Goal: Task Accomplishment & Management: Complete application form

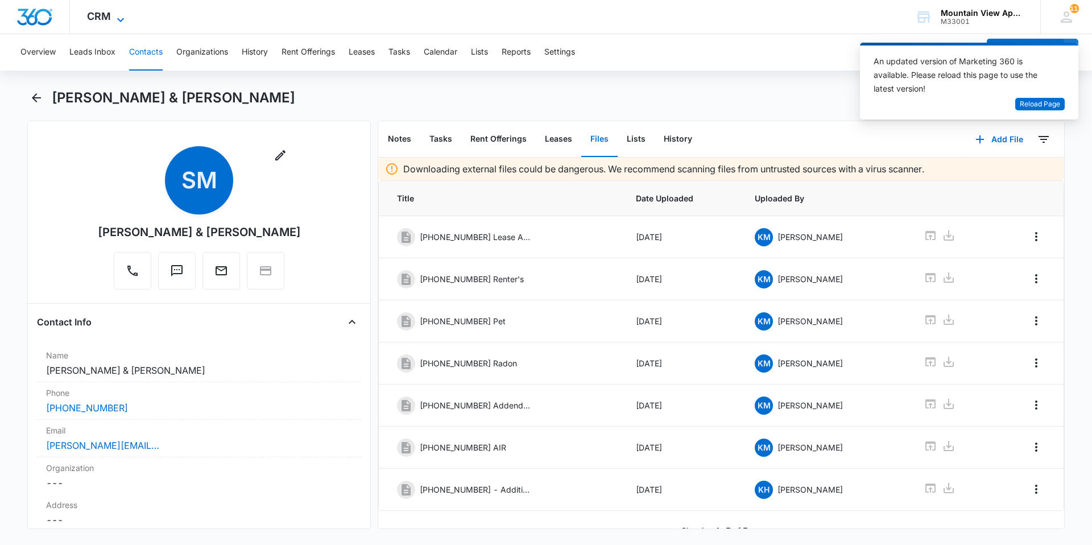
drag, startPoint x: 101, startPoint y: 17, endPoint x: 107, endPoint y: 15, distance: 7.0
click at [101, 17] on span "CRM" at bounding box center [99, 16] width 24 height 12
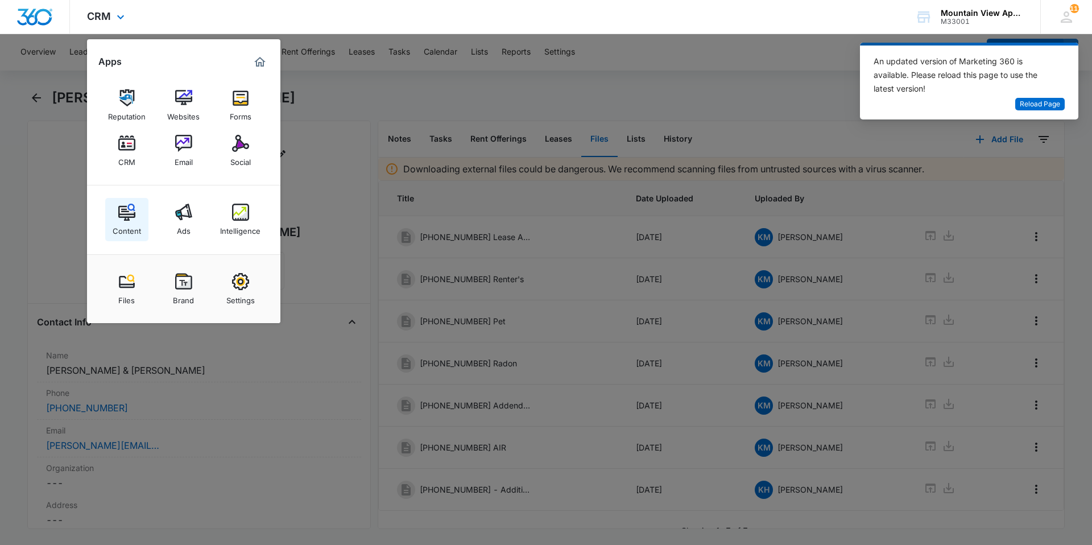
click at [125, 222] on div "Content" at bounding box center [127, 228] width 28 height 15
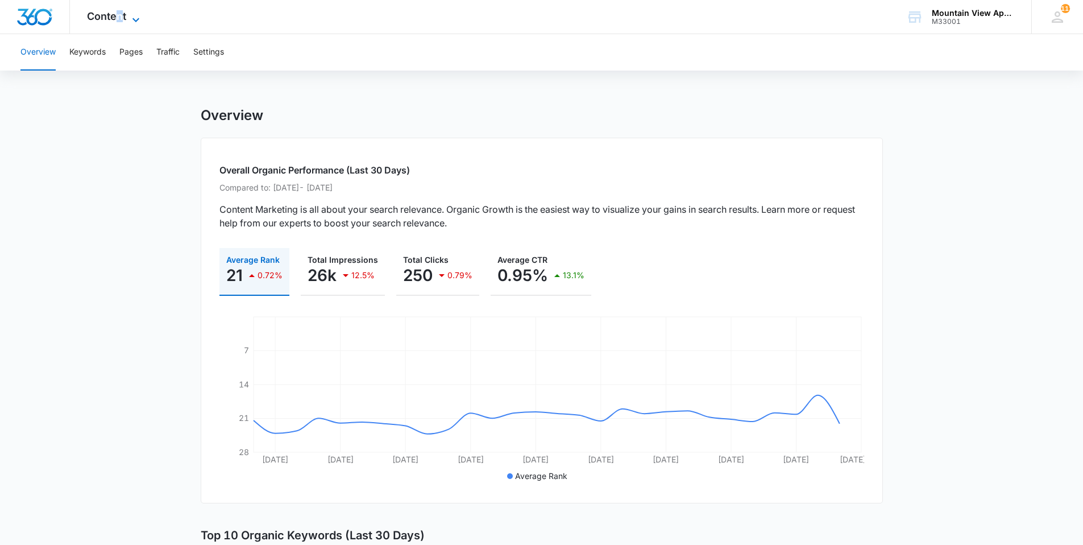
click at [119, 21] on span "Content" at bounding box center [106, 16] width 39 height 12
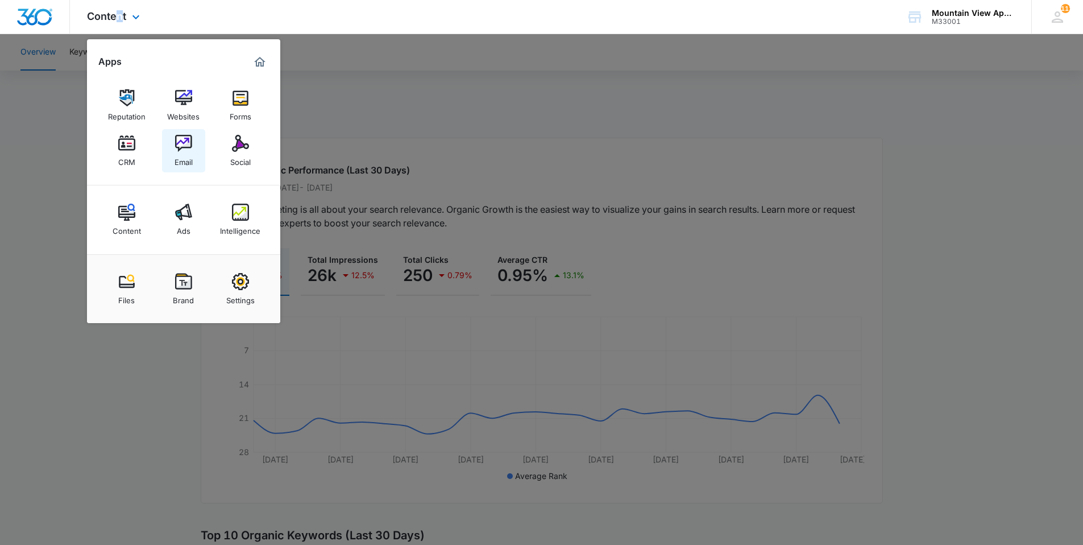
click at [186, 144] on img at bounding box center [183, 143] width 17 height 17
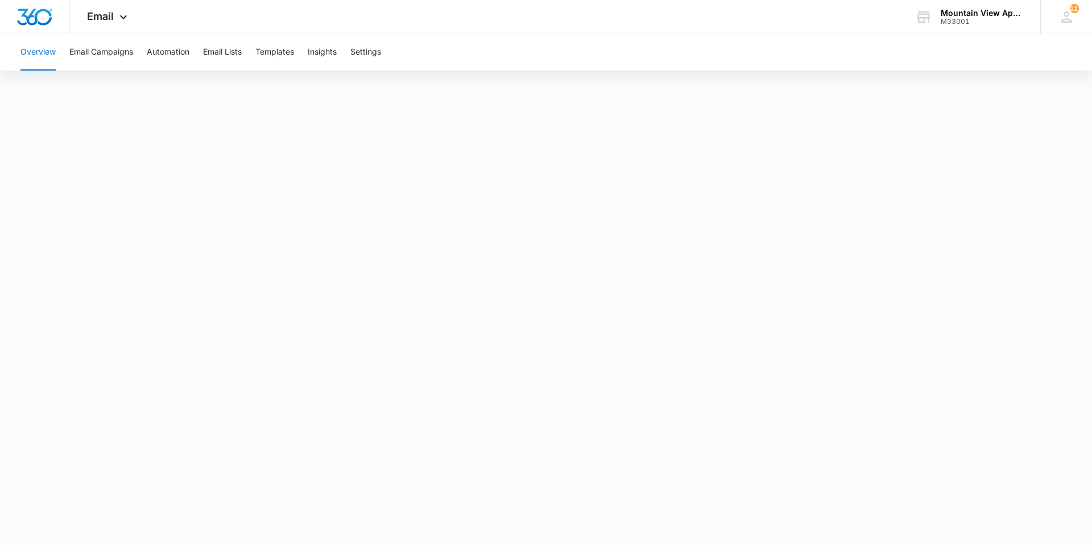
click at [61, 54] on div "Overview Email Campaigns Automation Email Lists Templates Insights Settings" at bounding box center [546, 52] width 1064 height 36
click at [54, 59] on button "Overview" at bounding box center [37, 52] width 35 height 36
click at [125, 56] on button "Email Campaigns" at bounding box center [101, 52] width 64 height 36
click at [106, 57] on button "Email Campaigns" at bounding box center [101, 52] width 64 height 36
click at [100, 53] on button "Email Campaigns" at bounding box center [101, 52] width 64 height 36
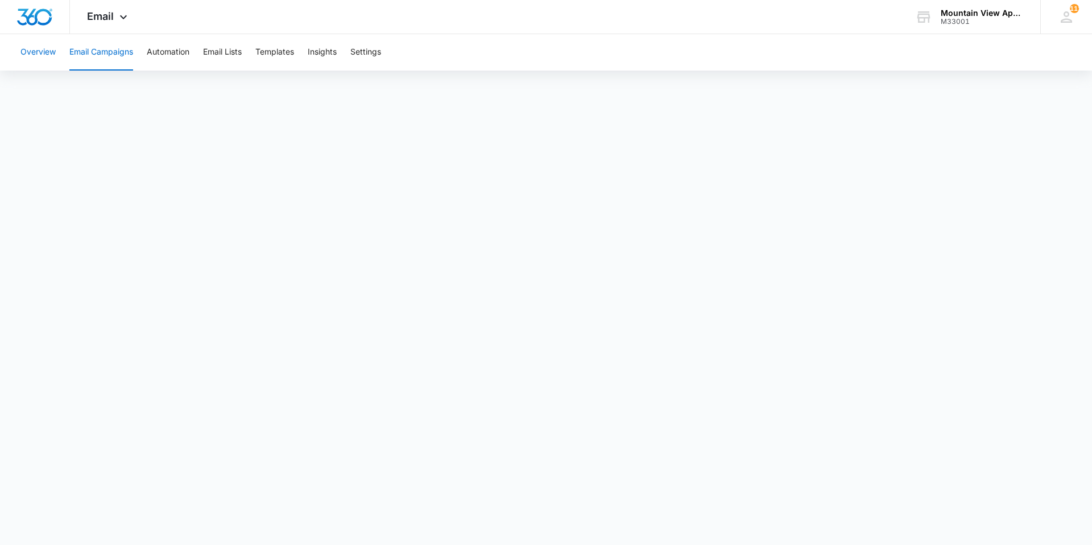
click at [34, 59] on button "Overview" at bounding box center [37, 52] width 35 height 36
click at [92, 57] on button "Email Campaigns" at bounding box center [101, 52] width 64 height 36
click at [114, 49] on button "Email Campaigns" at bounding box center [101, 52] width 64 height 36
click at [38, 61] on button "Overview" at bounding box center [37, 52] width 35 height 36
click at [113, 20] on span "Email" at bounding box center [100, 16] width 27 height 12
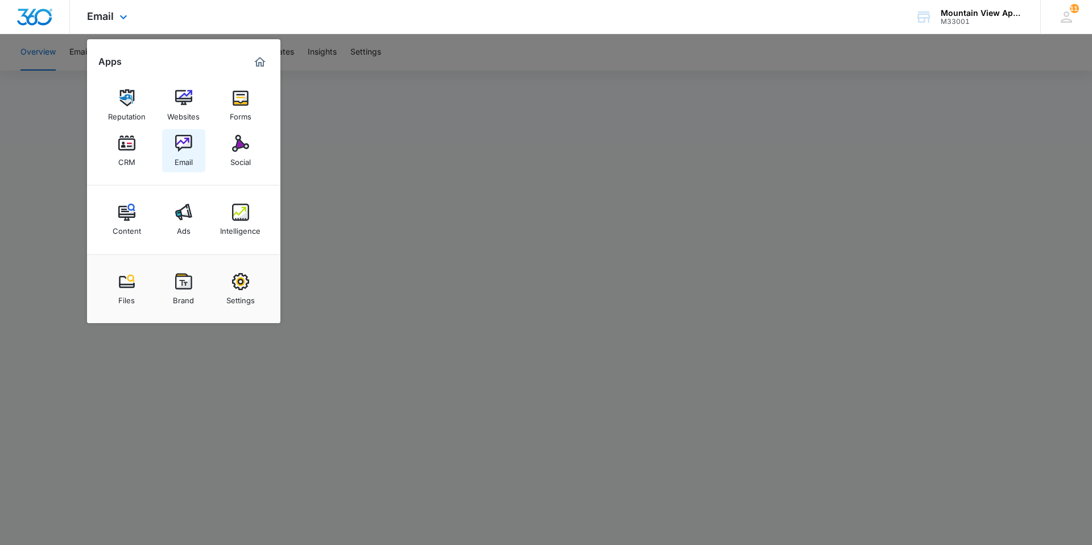
click at [188, 138] on img at bounding box center [183, 143] width 17 height 17
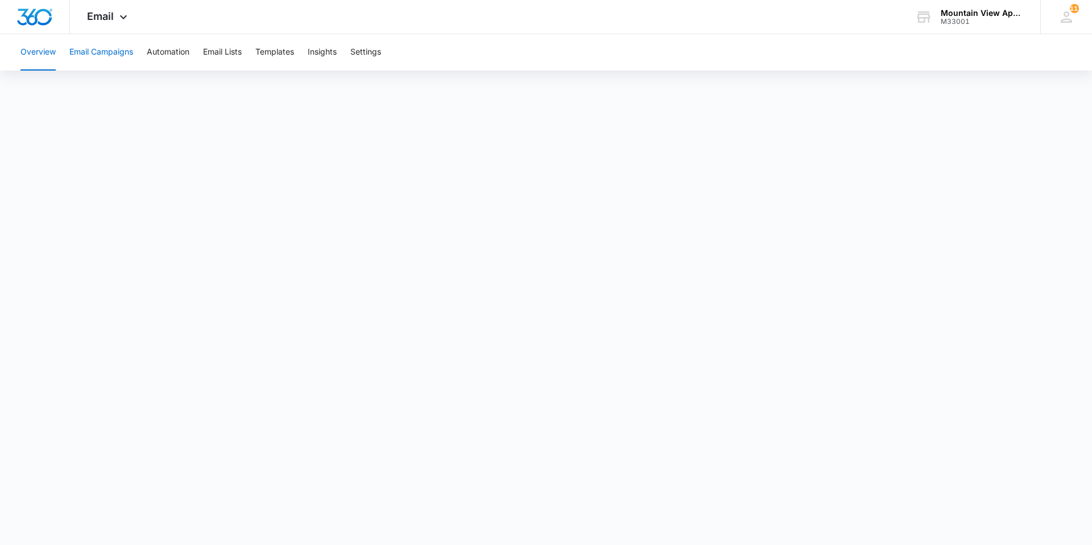
click at [85, 57] on button "Email Campaigns" at bounding box center [101, 52] width 64 height 36
click at [111, 59] on button "Email Campaigns" at bounding box center [101, 52] width 64 height 36
click at [117, 51] on button "Email Campaigns" at bounding box center [101, 52] width 64 height 36
click at [146, 57] on div "Overview Email Campaigns Automation Email Lists Templates Insights Settings" at bounding box center [546, 52] width 1064 height 36
click at [118, 56] on button "Email Campaigns" at bounding box center [101, 52] width 64 height 36
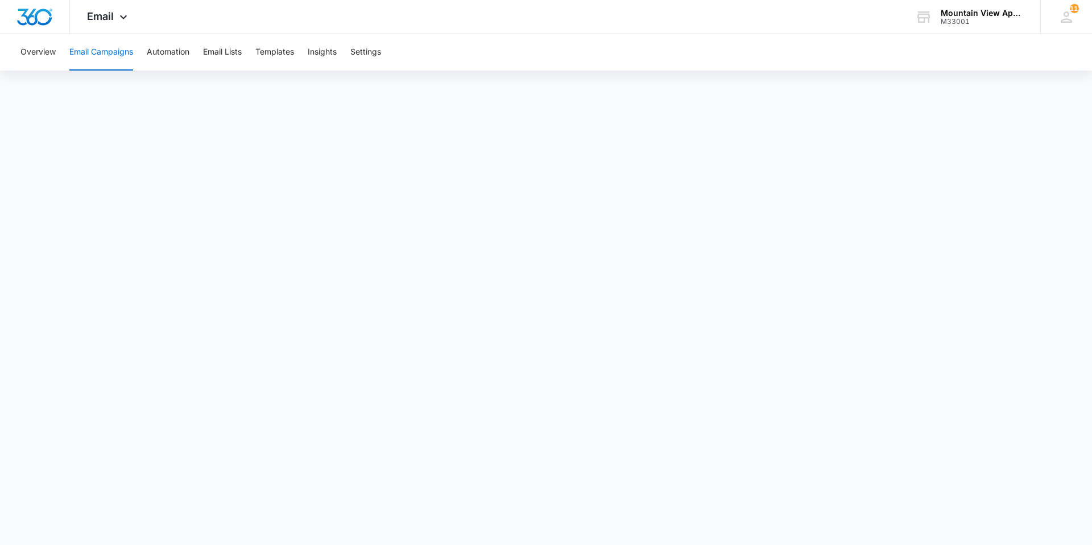
click at [104, 56] on button "Email Campaigns" at bounding box center [101, 52] width 64 height 36
click at [104, 51] on button "Email Campaigns" at bounding box center [101, 52] width 64 height 36
click at [33, 57] on button "Overview" at bounding box center [37, 52] width 35 height 36
click at [90, 59] on button "Email Campaigns" at bounding box center [101, 52] width 64 height 36
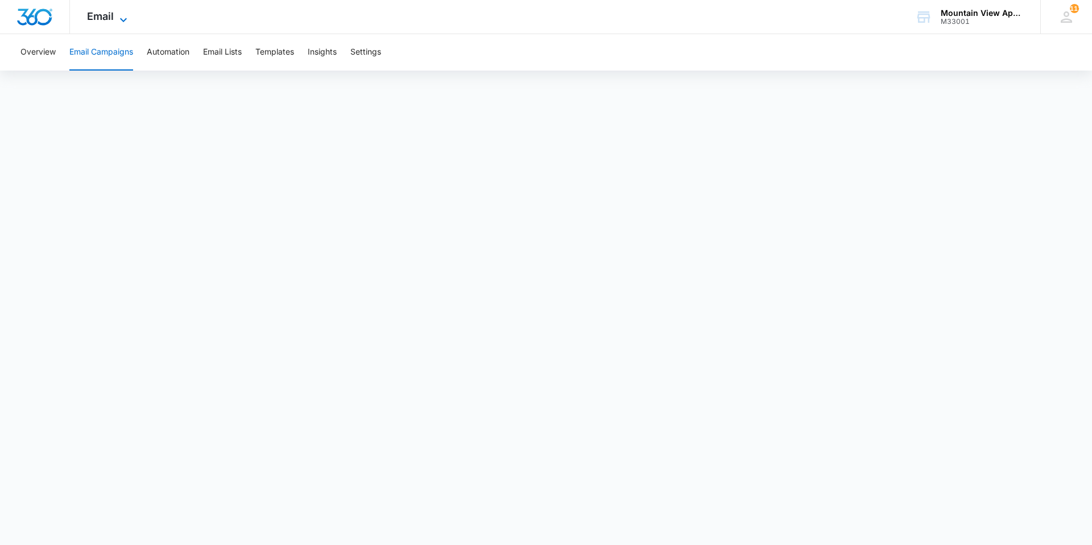
click at [130, 19] on div "Email Apps Reputation Websites Forms CRM Email Social Content Ads Intelligence …" at bounding box center [108, 17] width 77 height 34
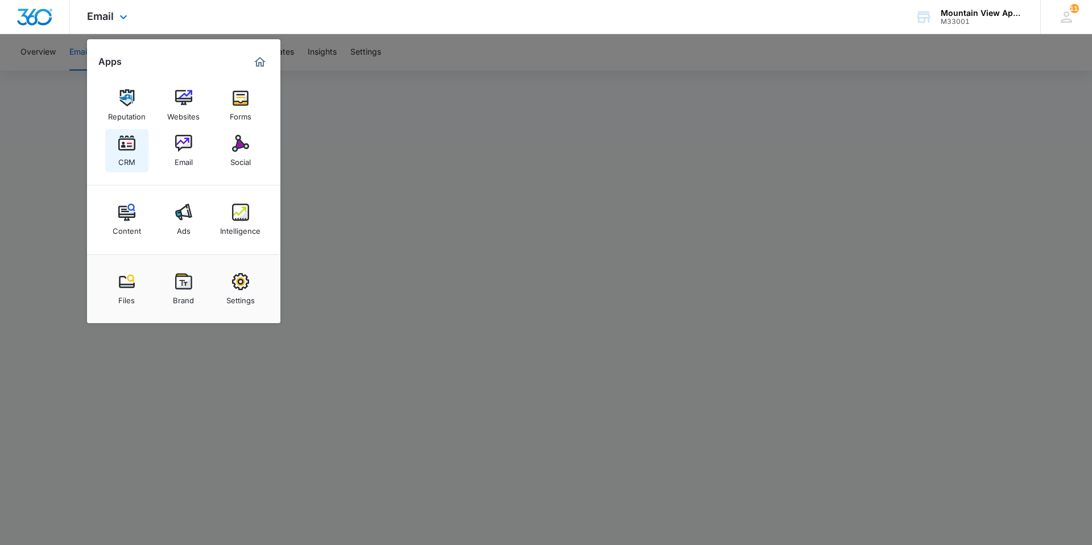
click at [123, 139] on img at bounding box center [126, 143] width 17 height 17
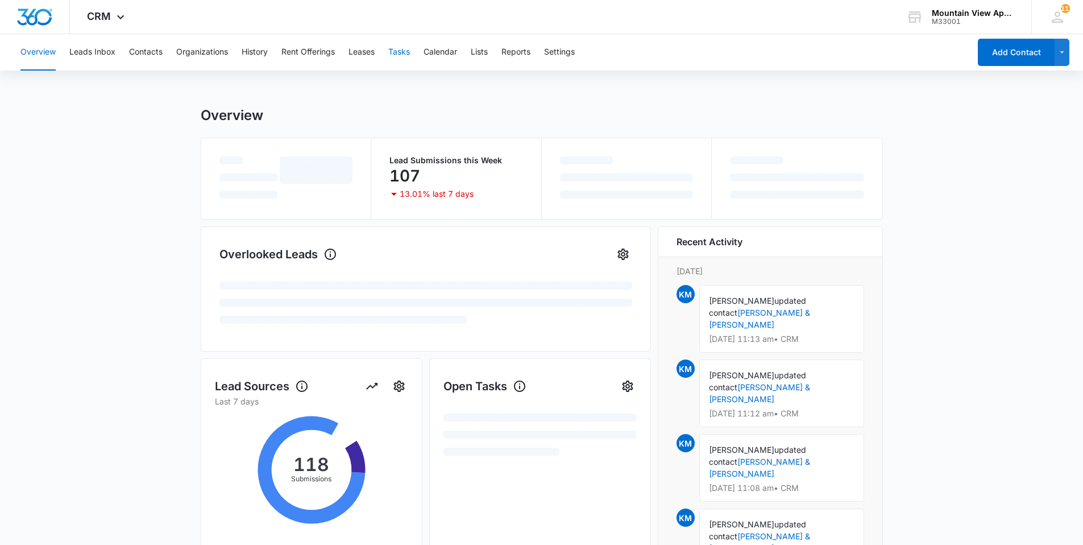
click at [406, 55] on button "Tasks" at bounding box center [399, 52] width 22 height 36
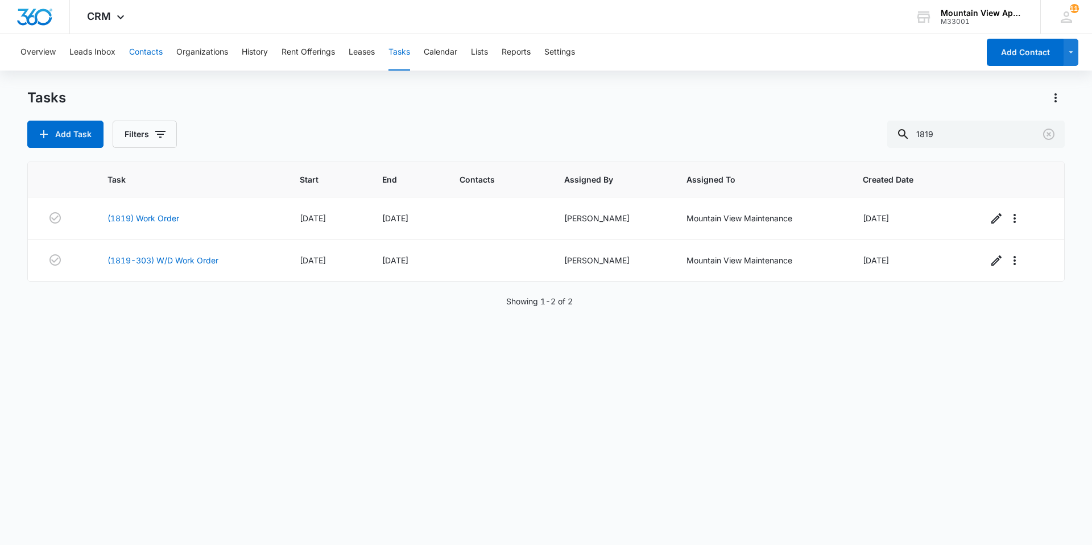
click at [149, 52] on button "Contacts" at bounding box center [146, 52] width 34 height 36
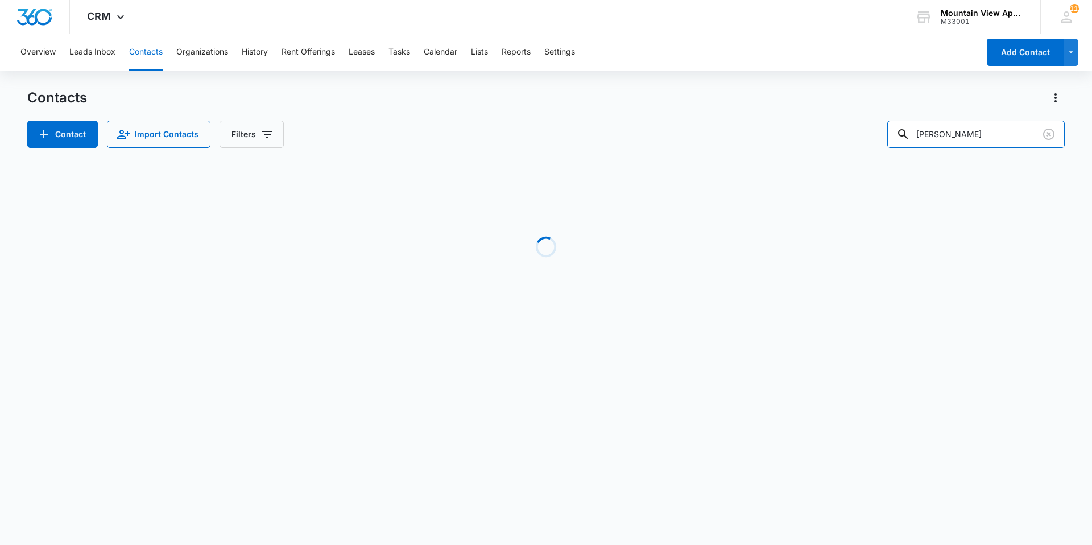
drag, startPoint x: 966, startPoint y: 136, endPoint x: 479, endPoint y: 121, distance: 487.5
click at [483, 121] on div "Contact Import Contacts Filters [PERSON_NAME]" at bounding box center [545, 134] width 1037 height 27
type input "[PERSON_NAME]"
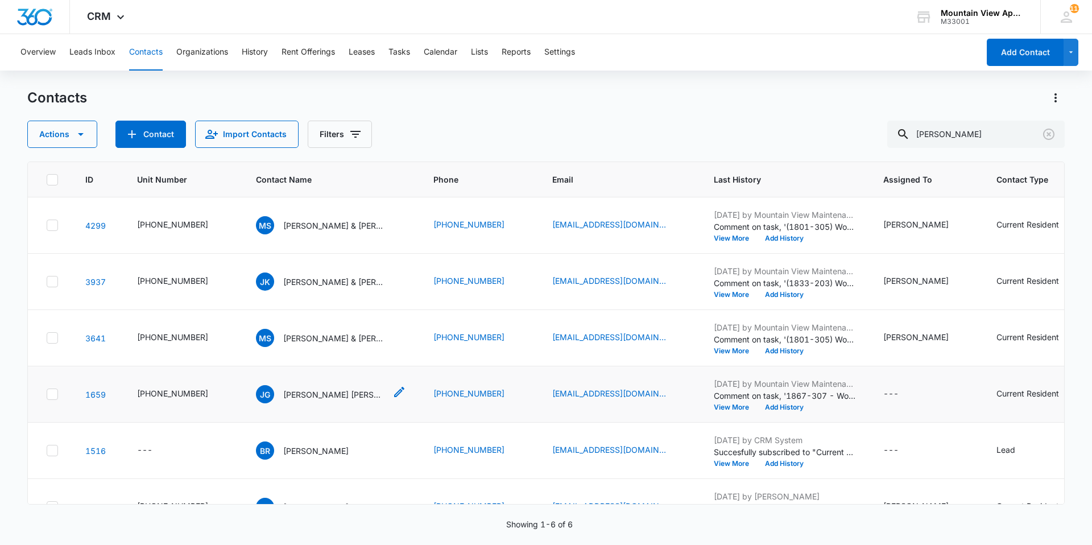
click at [303, 400] on p "[PERSON_NAME] [PERSON_NAME]" at bounding box center [334, 394] width 102 height 12
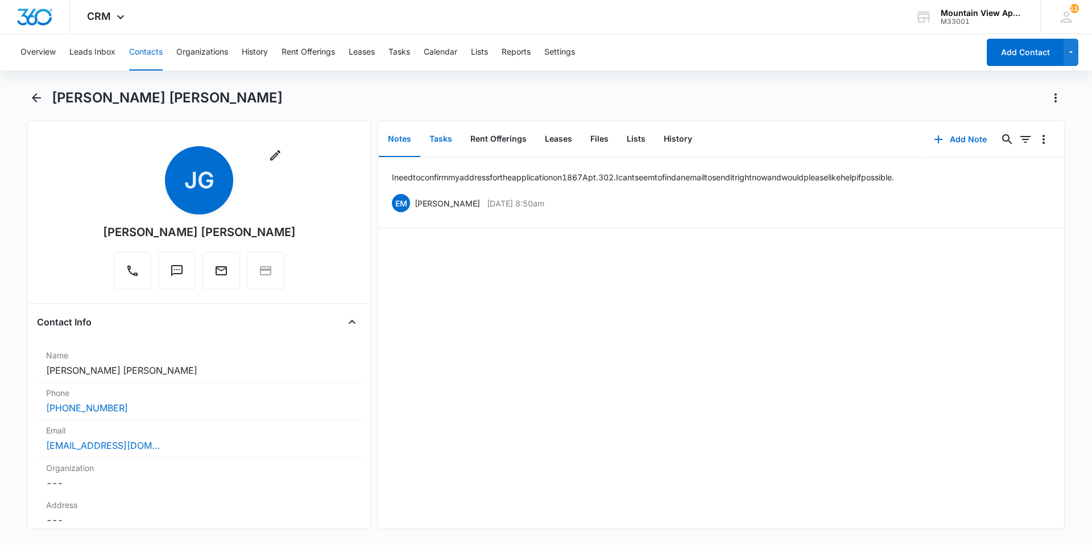
click at [447, 136] on button "Tasks" at bounding box center [440, 139] width 41 height 35
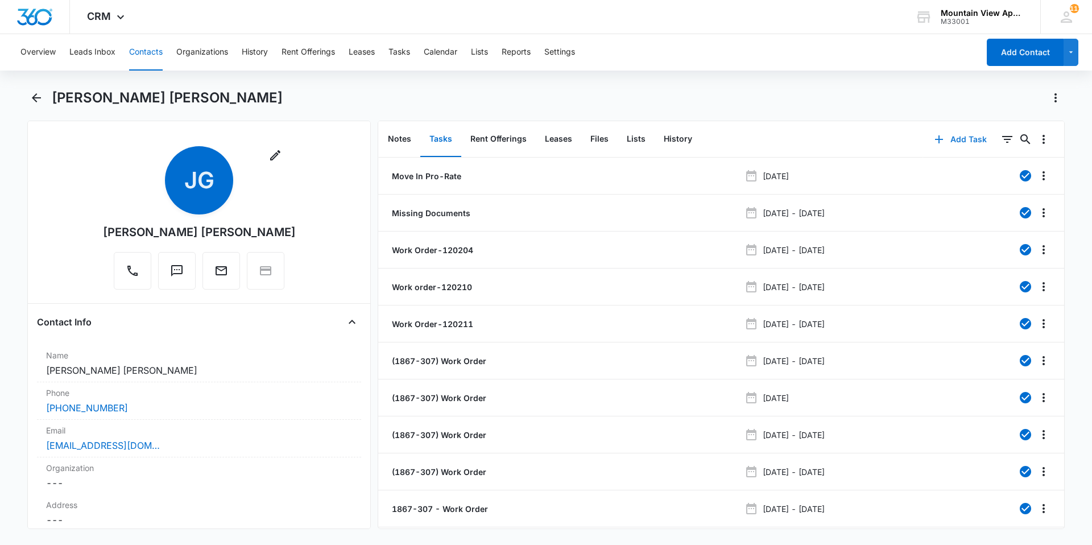
click at [955, 138] on button "Add Task" at bounding box center [960, 139] width 75 height 27
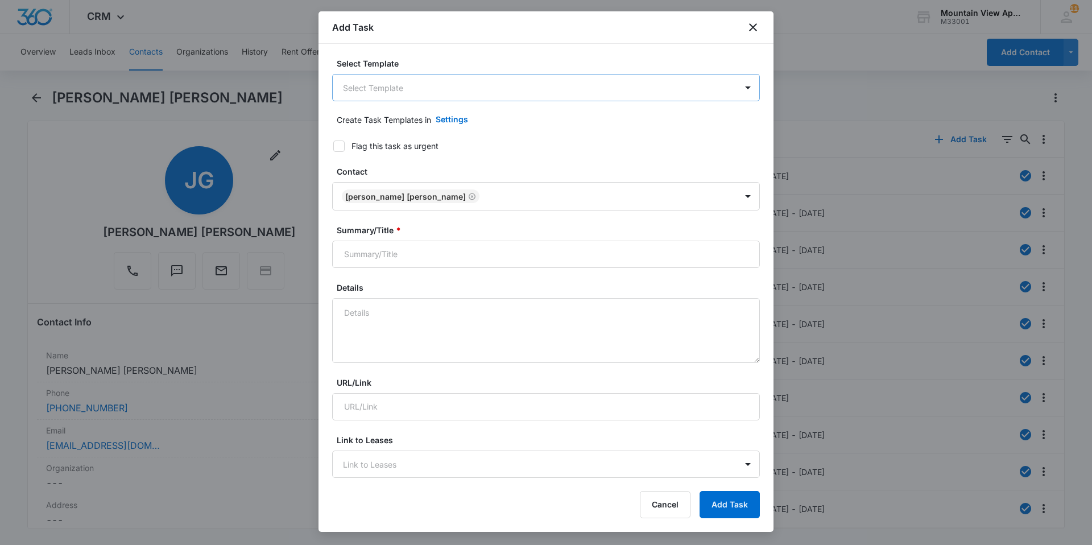
click at [474, 85] on body "CRM Apps Reputation Websites Forms CRM Email Social Content Ads Intelligence Fi…" at bounding box center [546, 272] width 1092 height 545
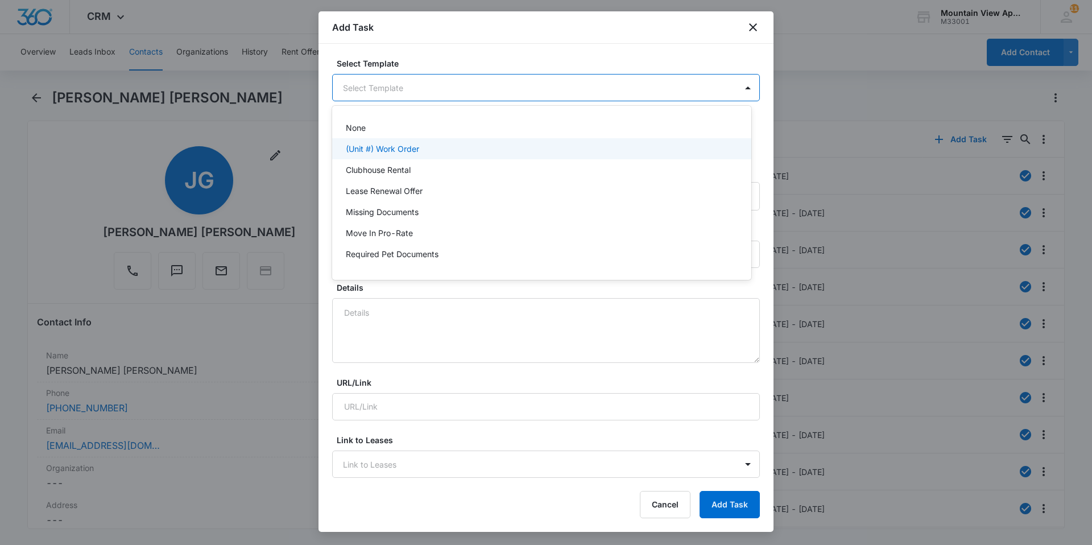
click at [391, 153] on p "(Unit #) Work Order" at bounding box center [382, 149] width 73 height 12
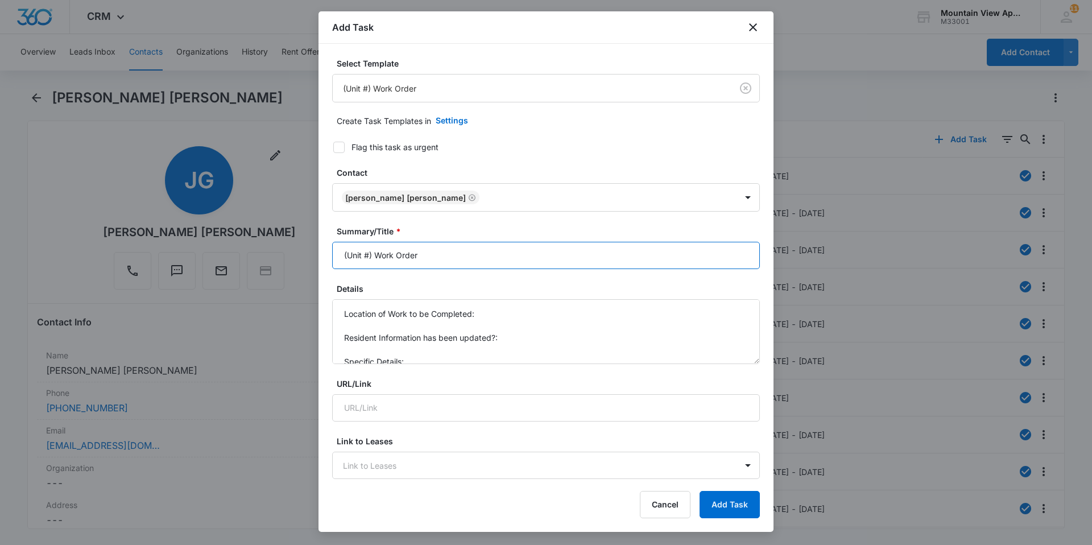
click at [369, 256] on input "(Unit #) Work Order" at bounding box center [546, 255] width 428 height 27
type input "(1867-307) Work Order"
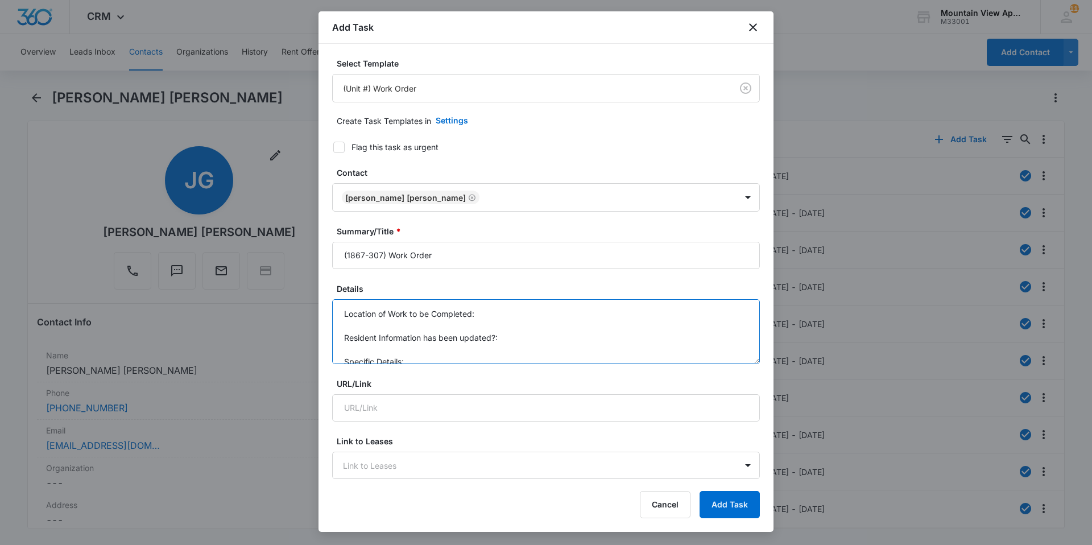
click at [507, 317] on textarea "Location of Work to be Completed: Resident Information has been updated?: Speci…" at bounding box center [546, 331] width 428 height 65
click at [513, 337] on textarea "Location of Work to be Completed: 1867-307 Resident Information has been update…" at bounding box center [546, 331] width 428 height 65
click at [422, 345] on textarea "Location of Work to be Completed: 1867-307 Resident Information has been update…" at bounding box center [546, 331] width 428 height 65
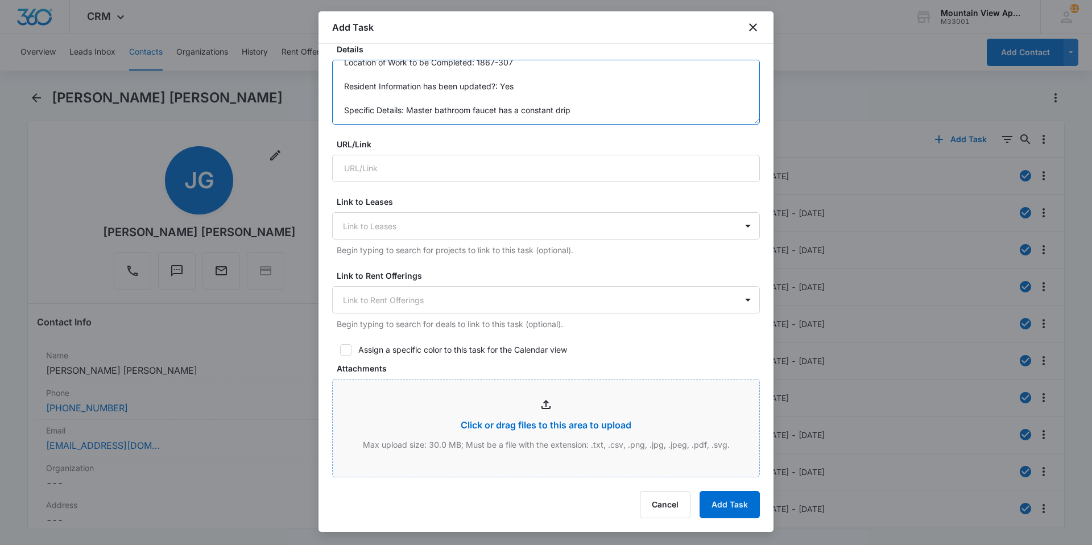
scroll to position [341, 0]
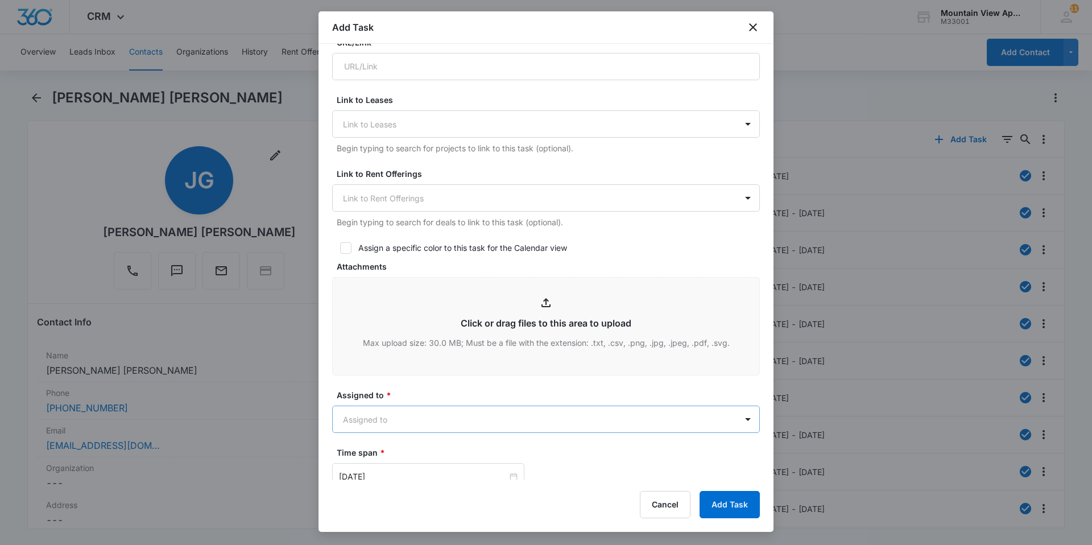
type textarea "Location of Work to be Completed: 1867-307 Resident Information has been update…"
click at [507, 422] on body "CRM Apps Reputation Websites Forms CRM Email Social Content Ads Intelligence Fi…" at bounding box center [546, 272] width 1092 height 545
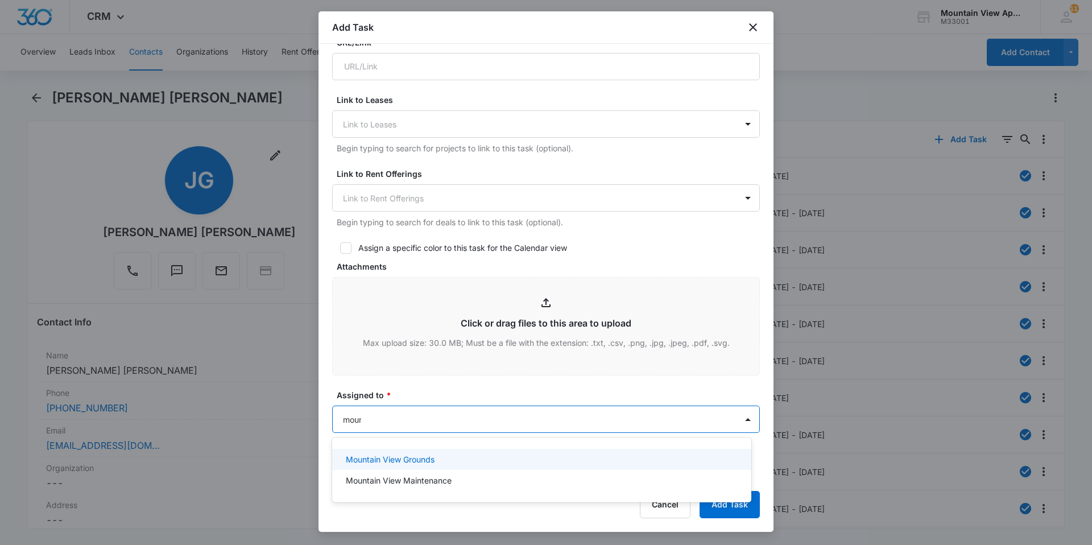
type input "mount"
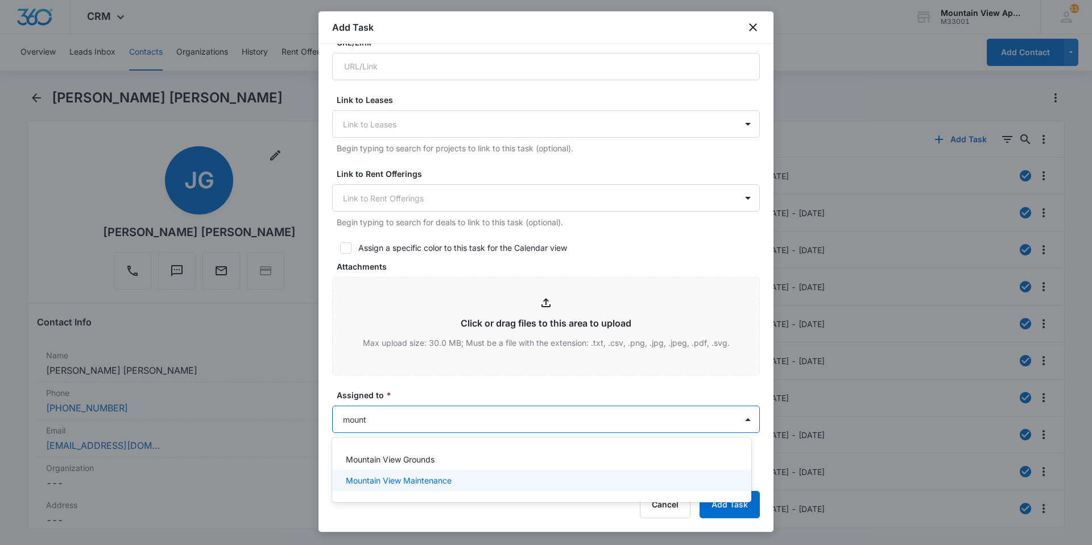
click at [425, 475] on p "Mountain View Maintenance" at bounding box center [399, 480] width 106 height 12
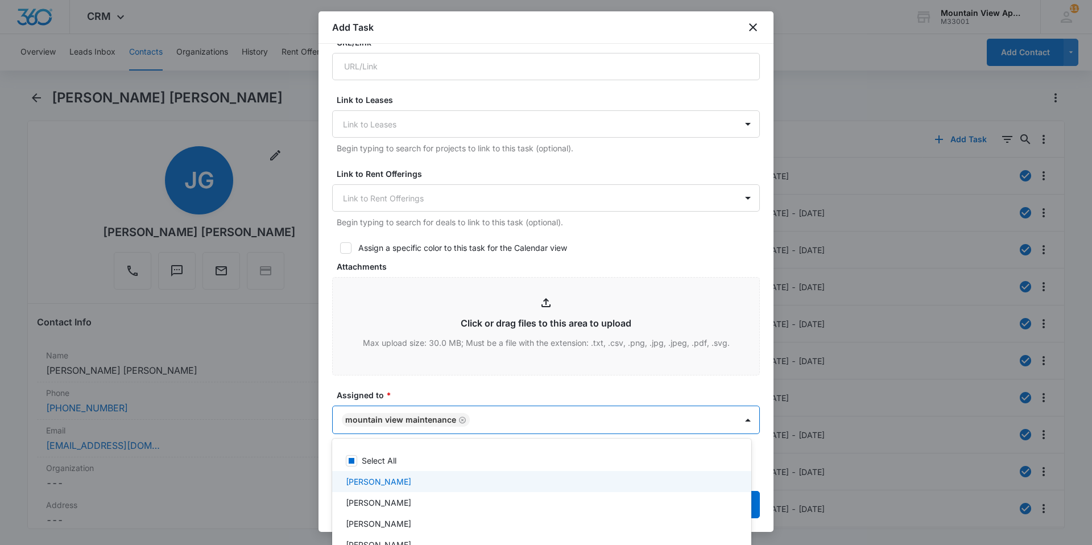
click at [635, 250] on div at bounding box center [546, 272] width 1092 height 545
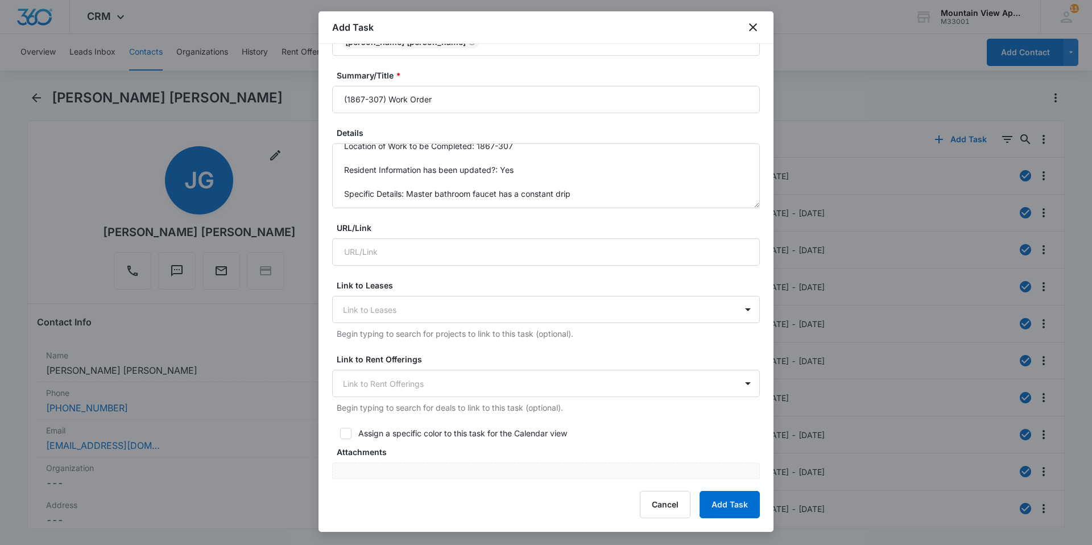
scroll to position [0, 0]
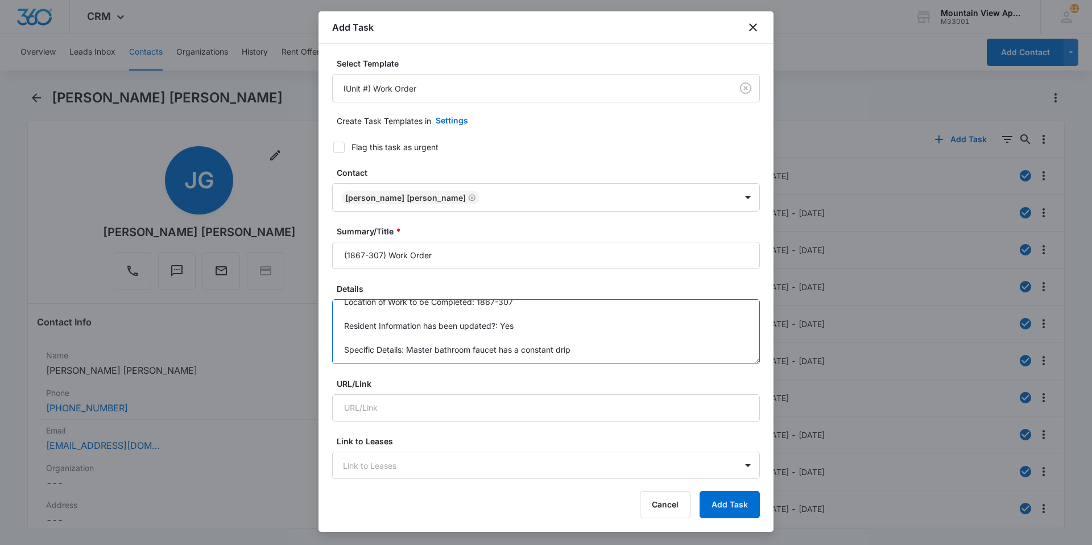
click at [575, 348] on textarea "Location of Work to be Completed: 1867-307 Resident Information has been update…" at bounding box center [546, 331] width 428 height 65
type textarea "Location of Work to be Completed: 1867-307 Resident Information has been update…"
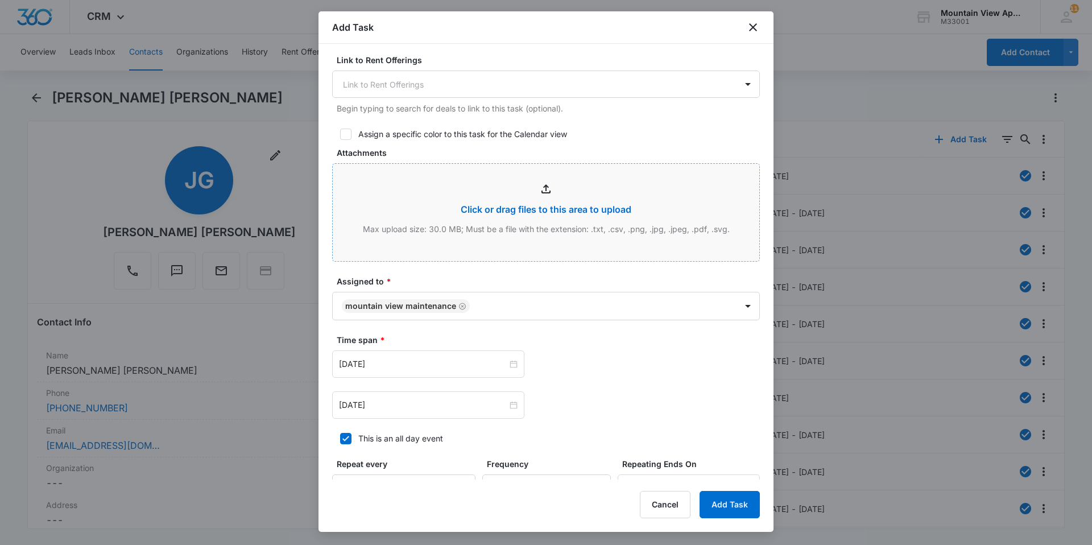
scroll to position [588, 0]
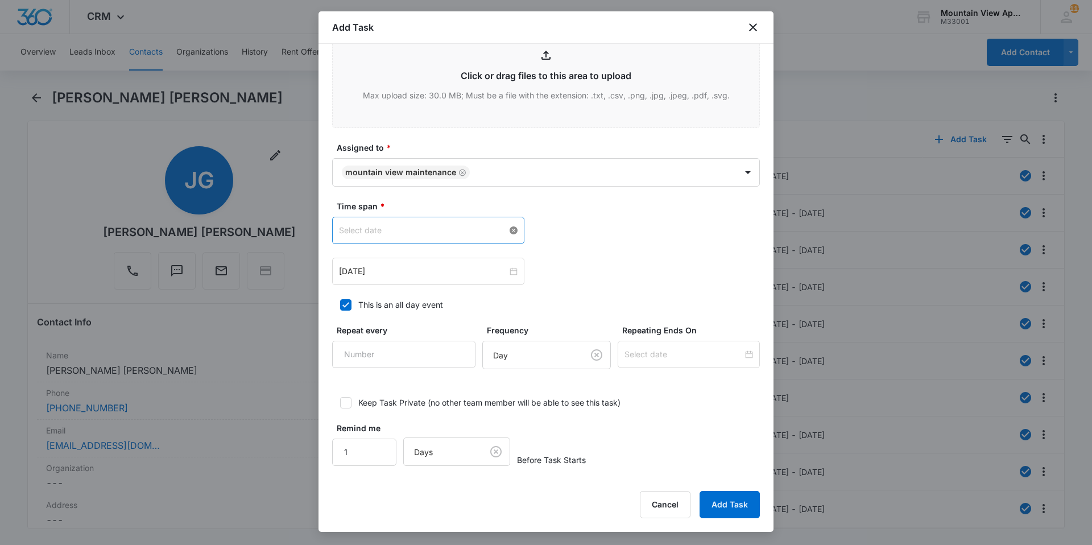
type textarea "Location of Work to be Completed: 1867-307 Resident Information has been update…"
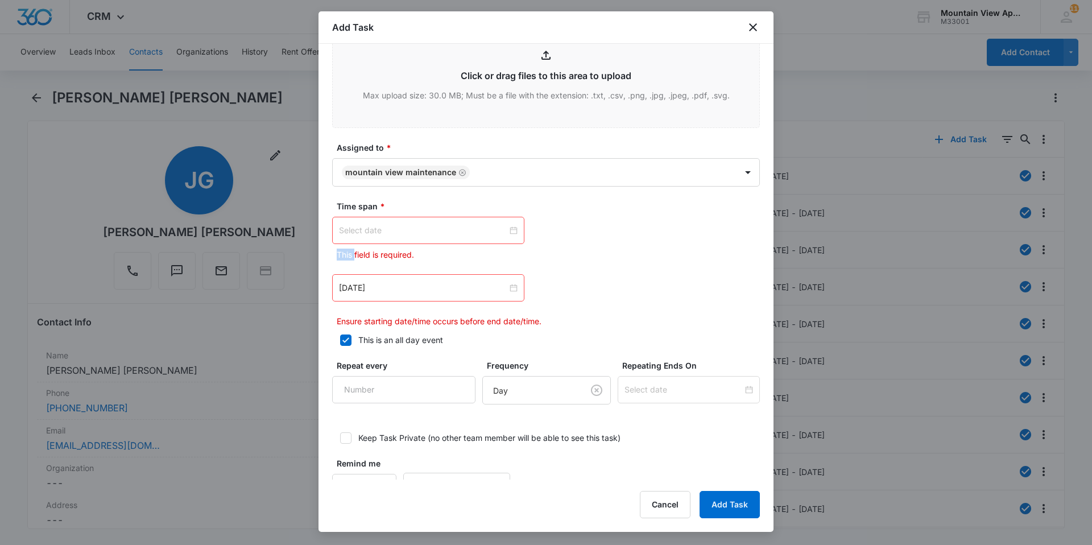
click at [509, 230] on div at bounding box center [428, 230] width 179 height 13
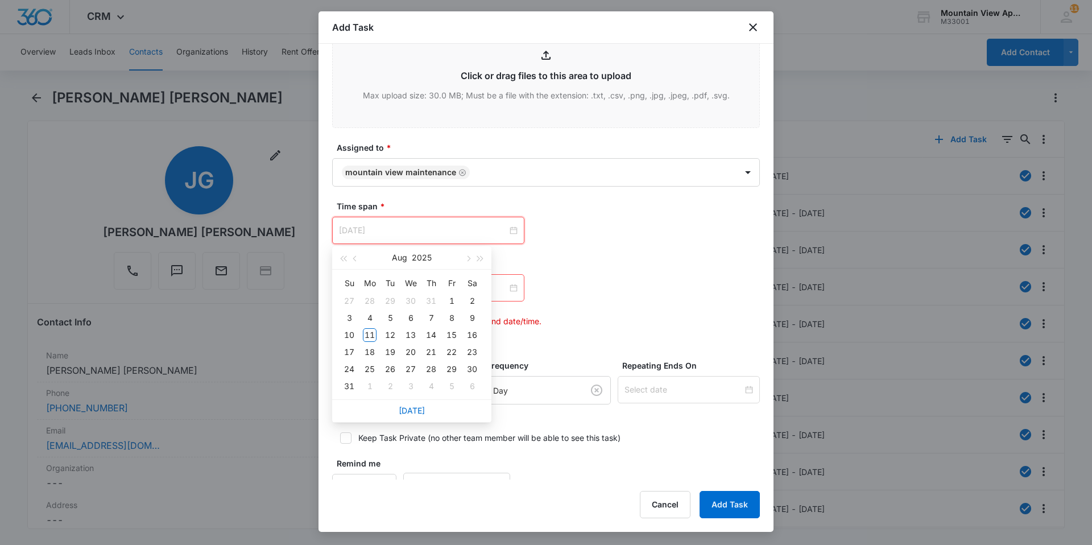
type input "[DATE]"
click at [405, 414] on link "[DATE]" at bounding box center [412, 410] width 26 height 10
type input "[DATE]"
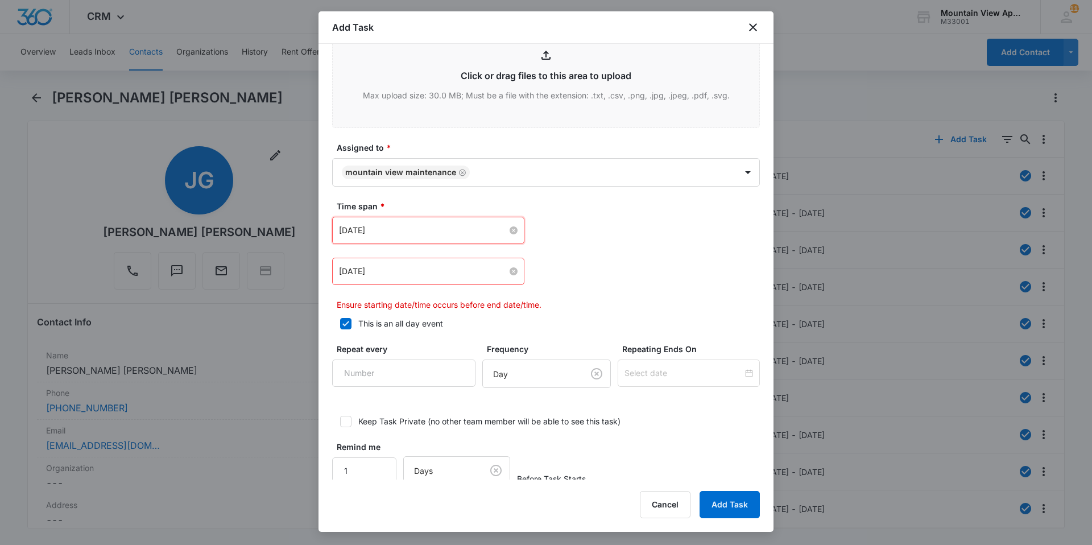
click at [503, 274] on input "[DATE]" at bounding box center [423, 271] width 168 height 13
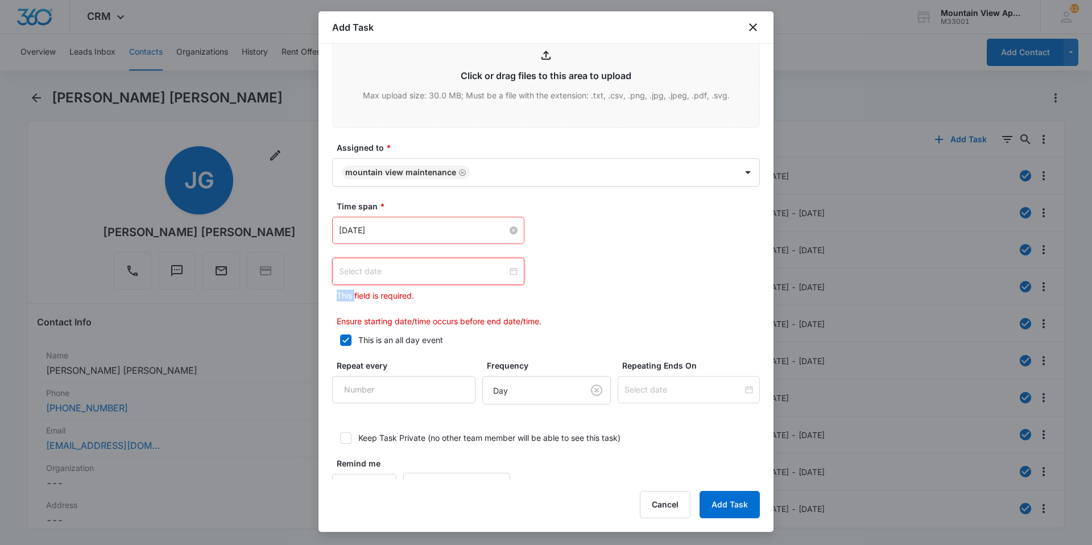
click at [507, 271] on div at bounding box center [428, 271] width 179 height 13
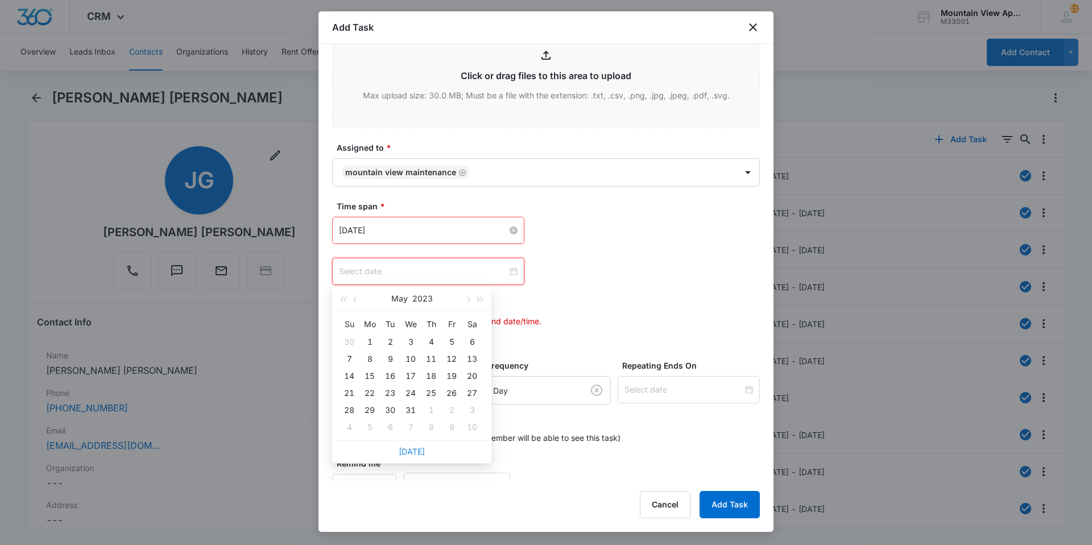
click at [416, 453] on link "[DATE]" at bounding box center [412, 451] width 26 height 10
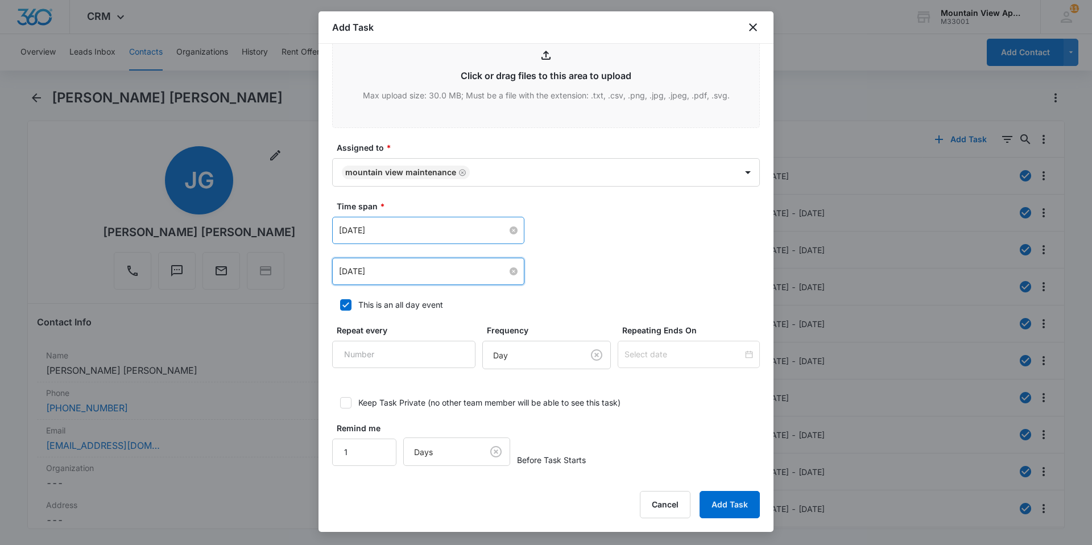
click at [514, 269] on div "[DATE]" at bounding box center [428, 271] width 192 height 27
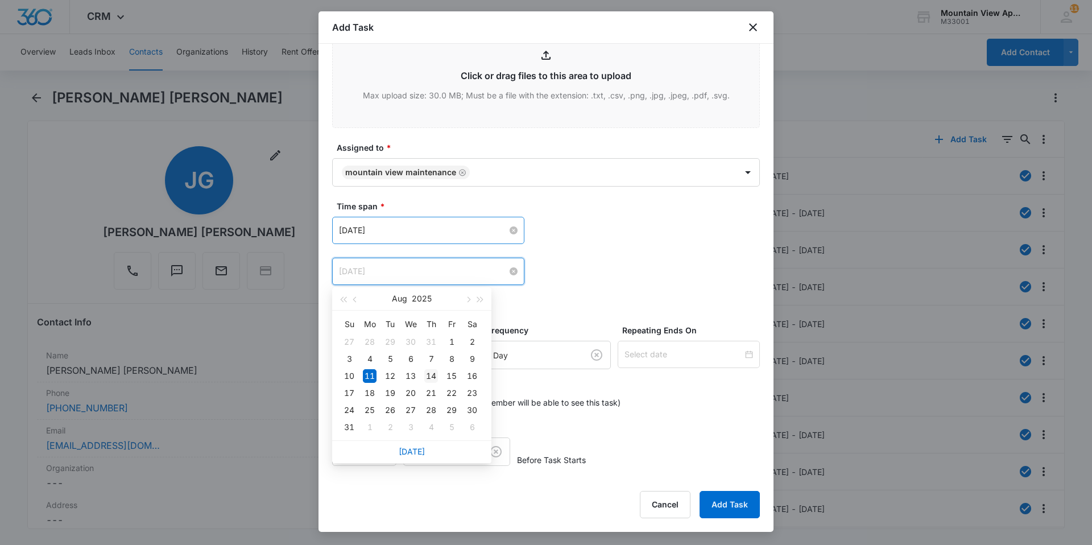
type input "[DATE]"
click at [430, 379] on div "14" at bounding box center [431, 376] width 14 height 14
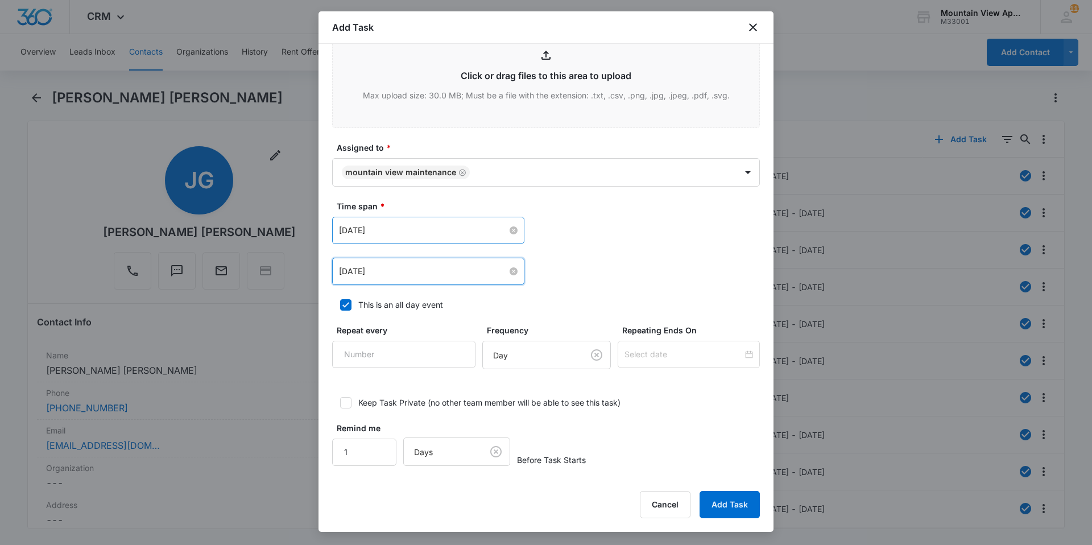
click at [637, 247] on div "[DATE] [DATE] Su Mo Tu We Th Fr Sa 27 28 29 30 31 1 2 3 4 5 6 7 8 9 10 11 12 13…" at bounding box center [546, 251] width 428 height 68
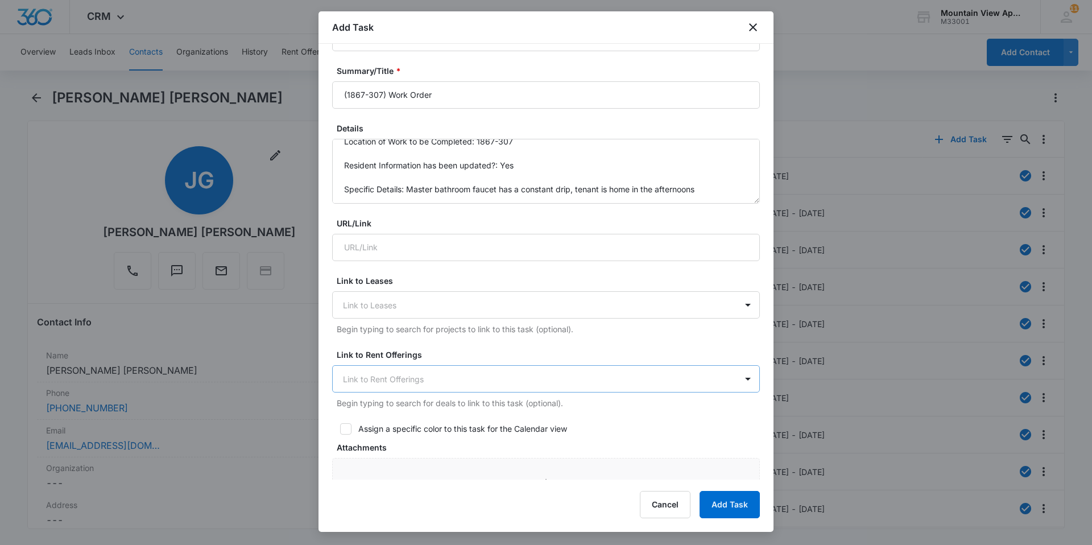
scroll to position [20, 0]
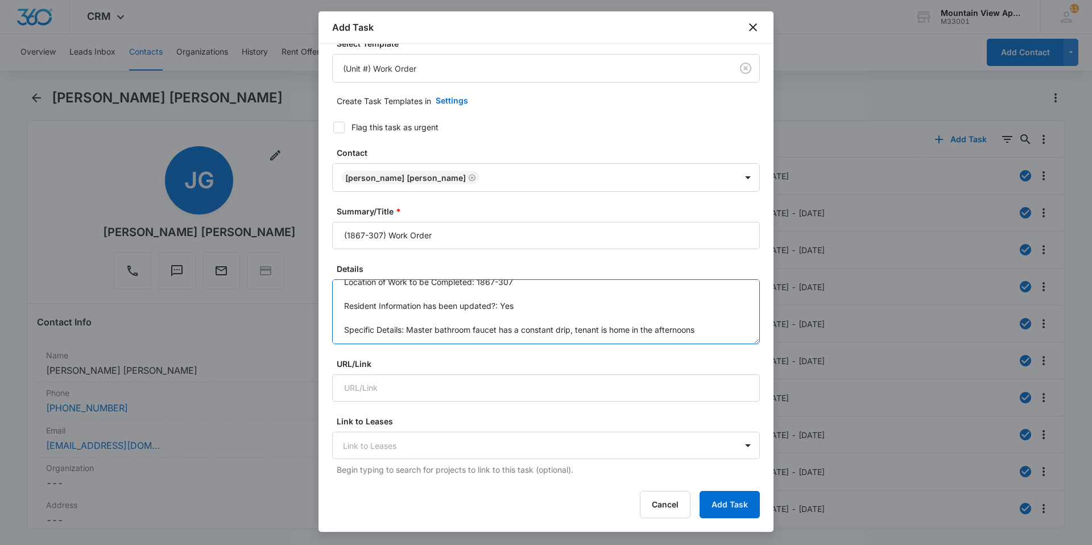
click at [471, 330] on textarea "Location of Work to be Completed: 1867-307 Resident Information has been update…" at bounding box center [546, 311] width 428 height 65
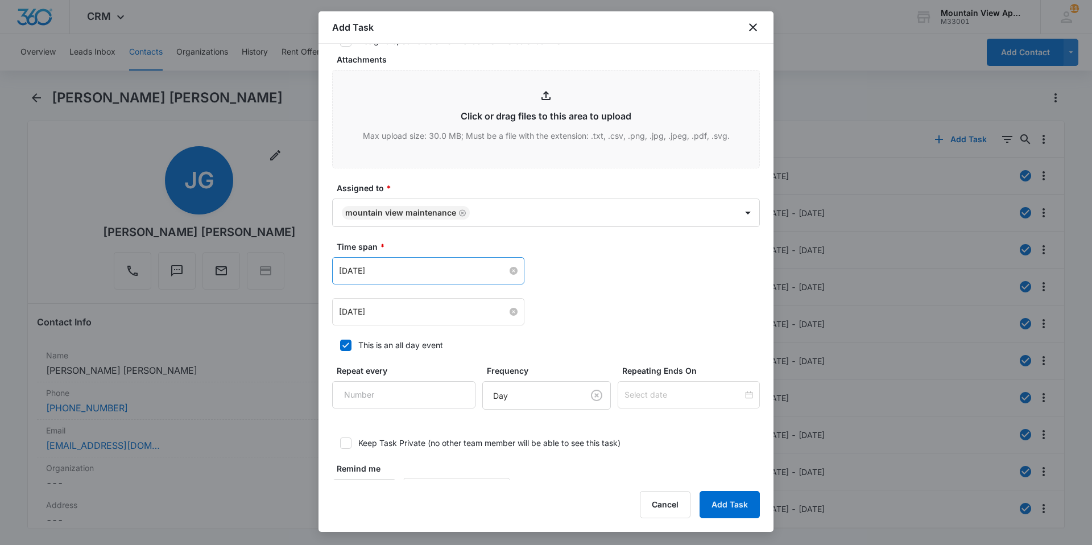
scroll to position [588, 0]
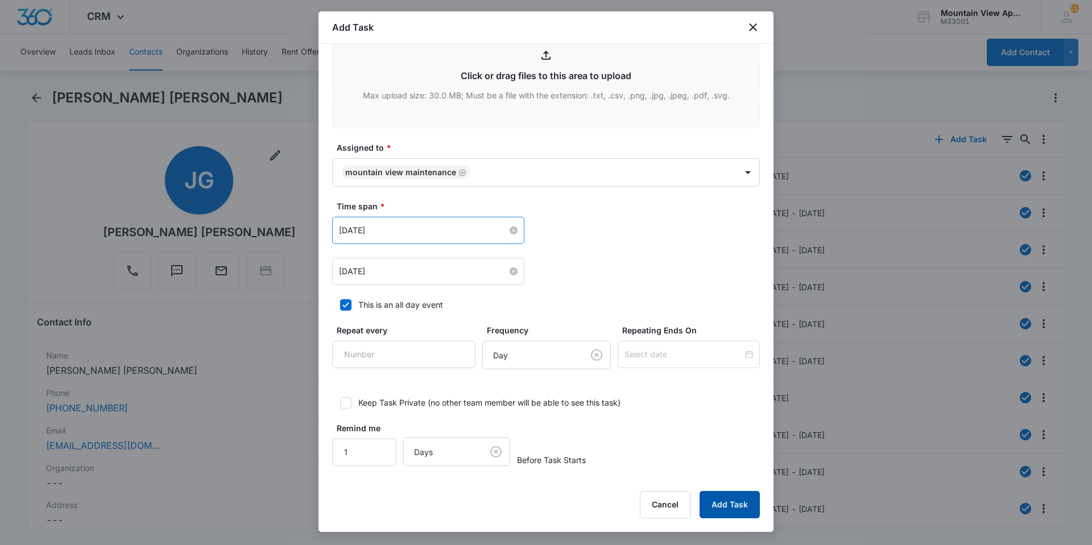
type textarea "Location of Work to be Completed: 1867-307 Resident Information has been update…"
click at [736, 508] on button "Add Task" at bounding box center [729, 504] width 60 height 27
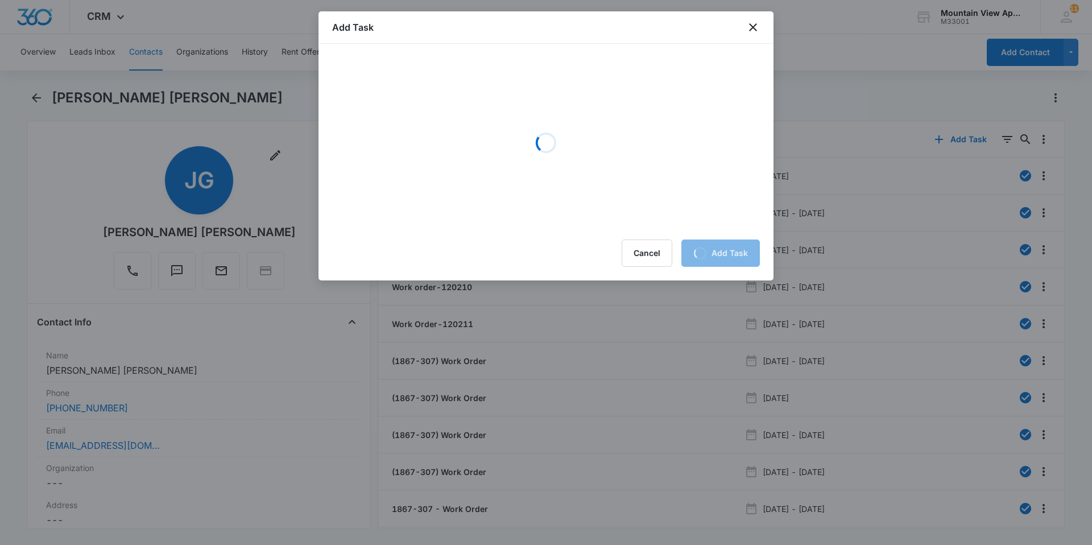
scroll to position [0, 0]
